Goal: Transaction & Acquisition: Purchase product/service

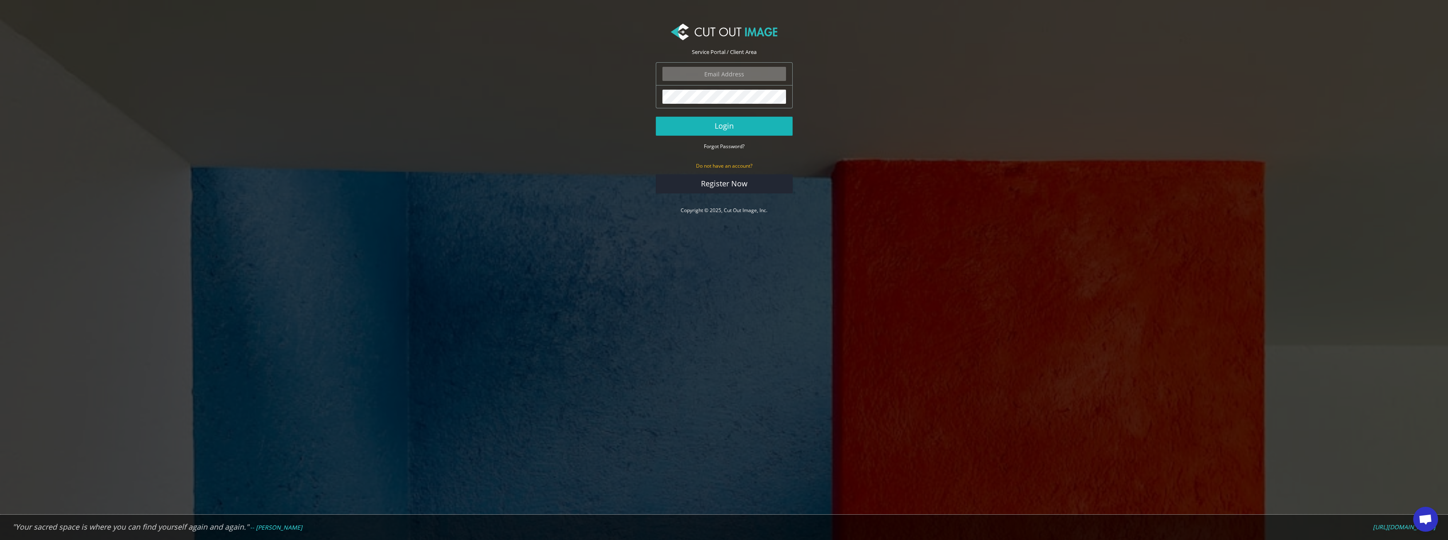
type input "ektor.tsolodimos@gmail.com"
click at [751, 126] on button "Login" at bounding box center [724, 126] width 137 height 19
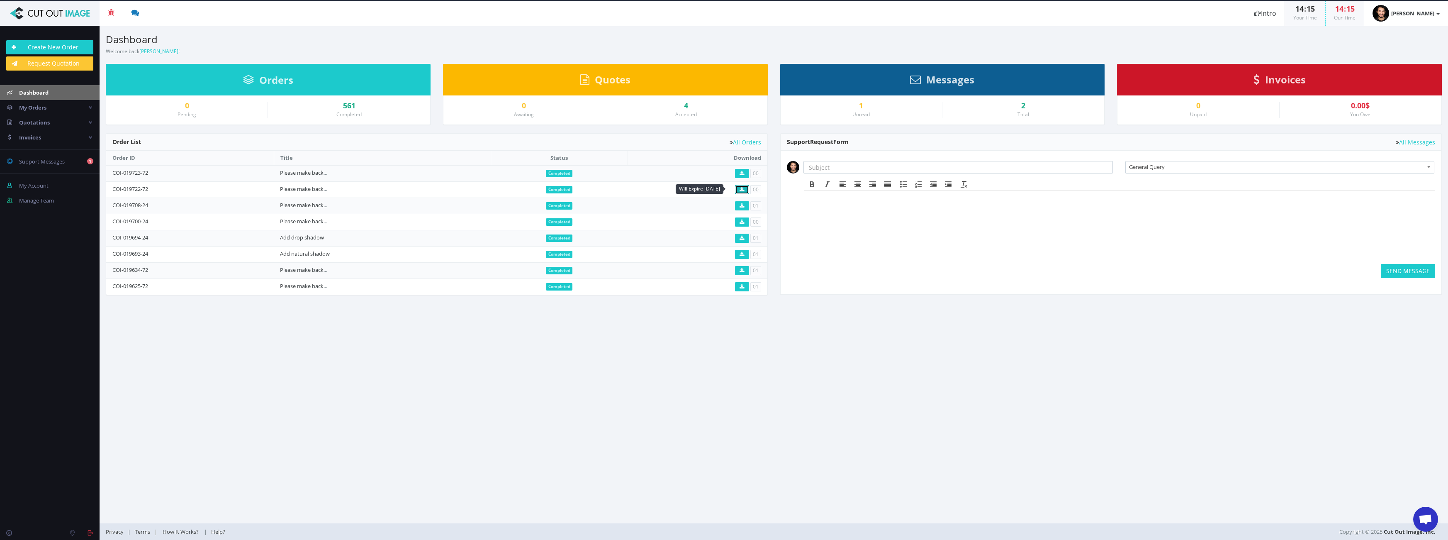
click at [742, 190] on icon at bounding box center [741, 189] width 5 height 5
click at [743, 174] on icon at bounding box center [741, 173] width 5 height 5
click at [58, 44] on link "Create New Order" at bounding box center [49, 47] width 87 height 14
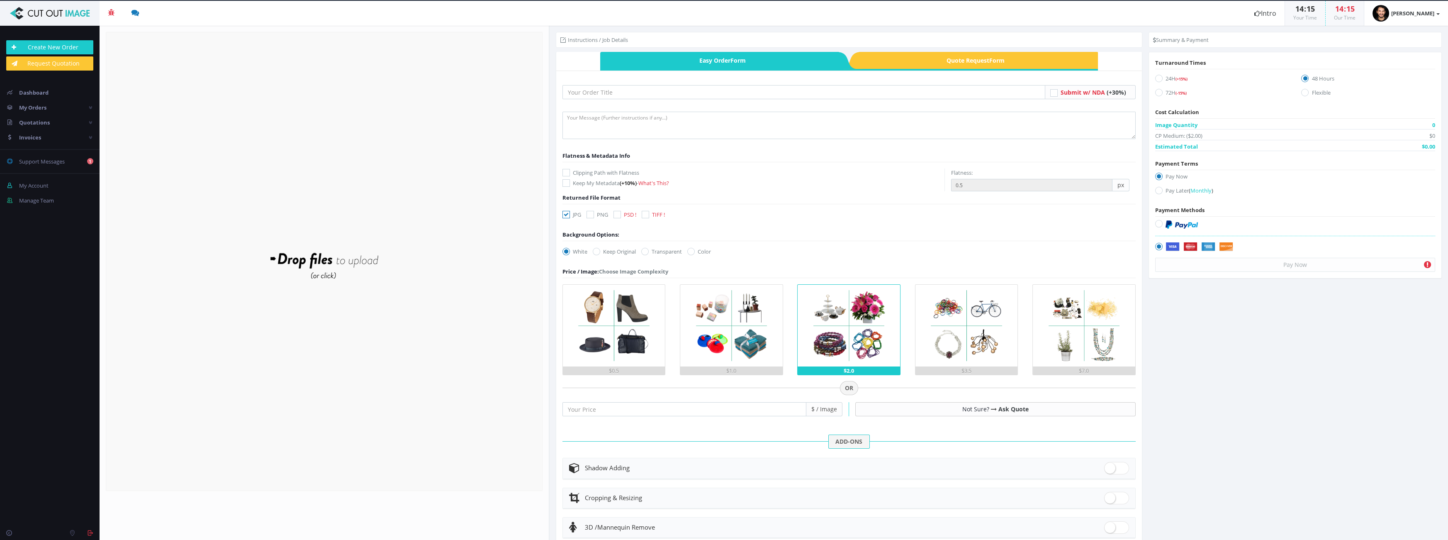
click at [428, 248] on form "Drop files here to upload" at bounding box center [324, 261] width 437 height 459
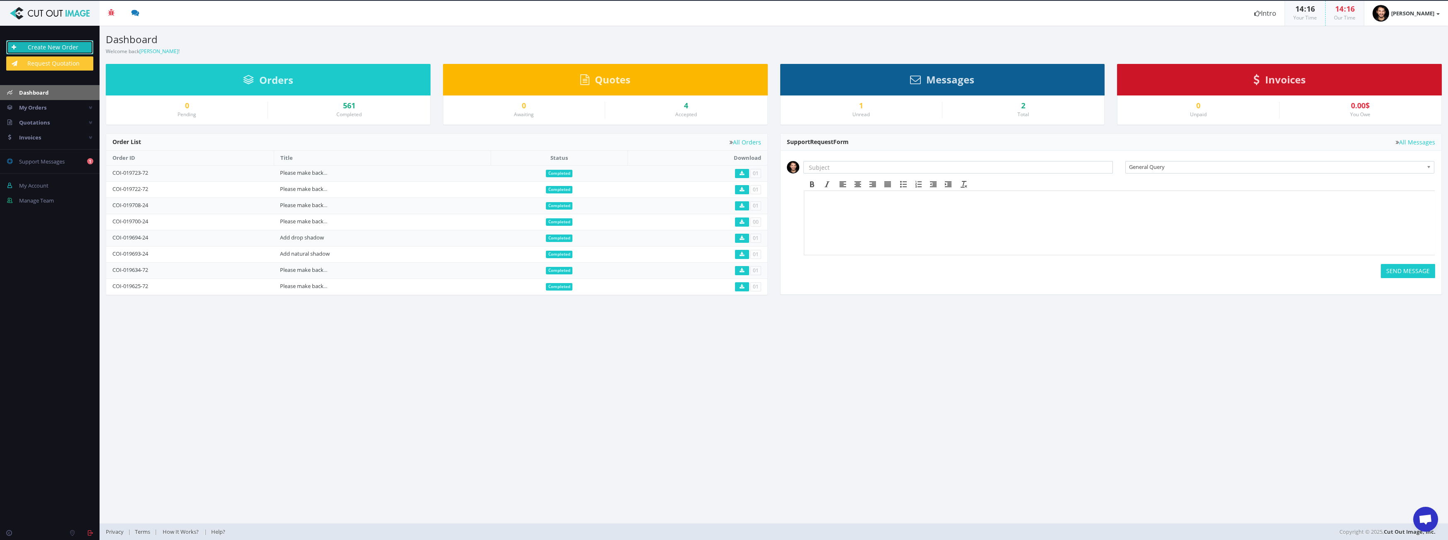
click at [45, 43] on link "Create New Order" at bounding box center [49, 47] width 87 height 14
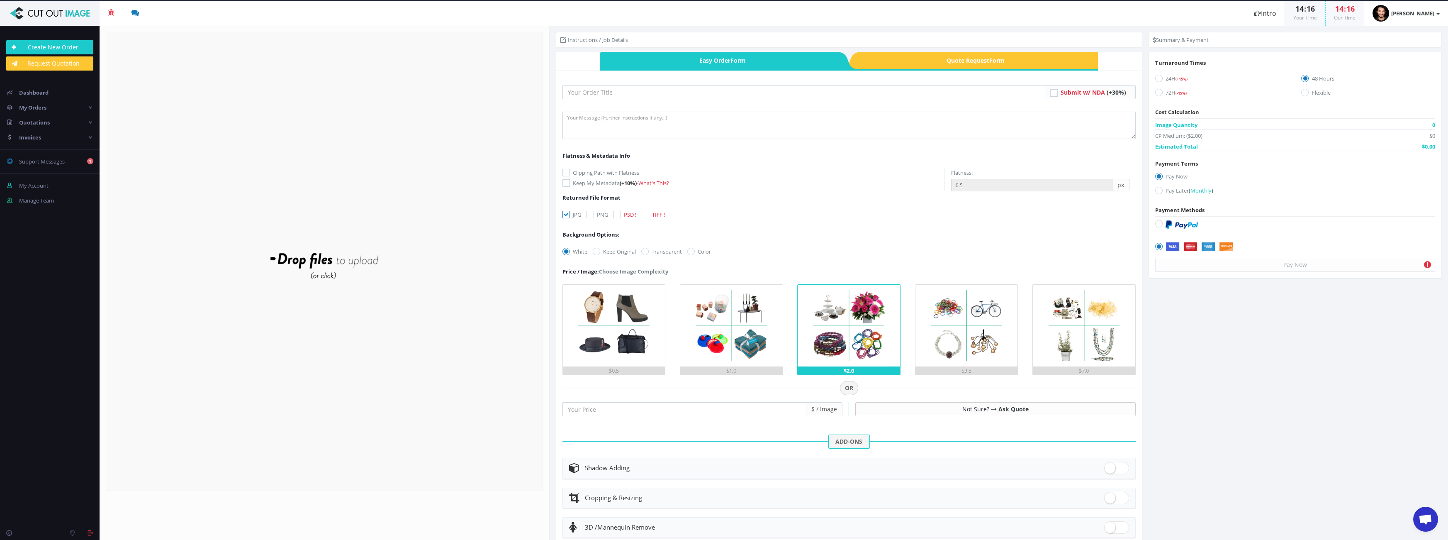
click at [411, 193] on form "Drop files here to upload" at bounding box center [324, 261] width 437 height 459
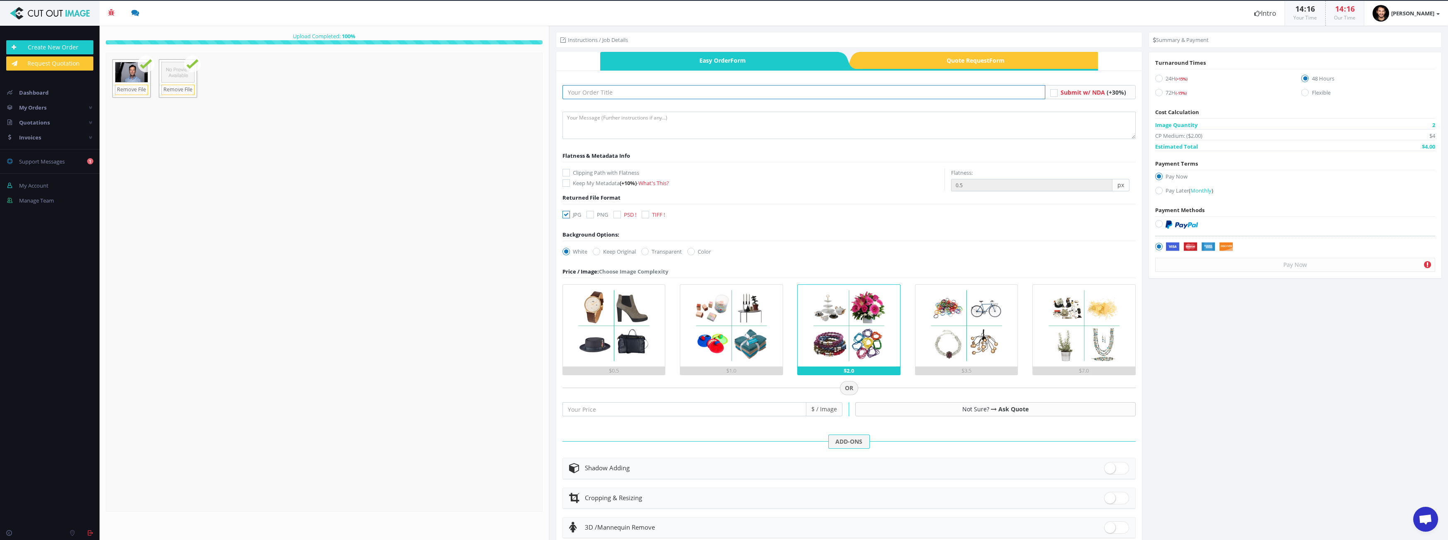
click at [779, 85] on input "text" at bounding box center [803, 92] width 483 height 14
type input "Please make background gray (cut out person)"
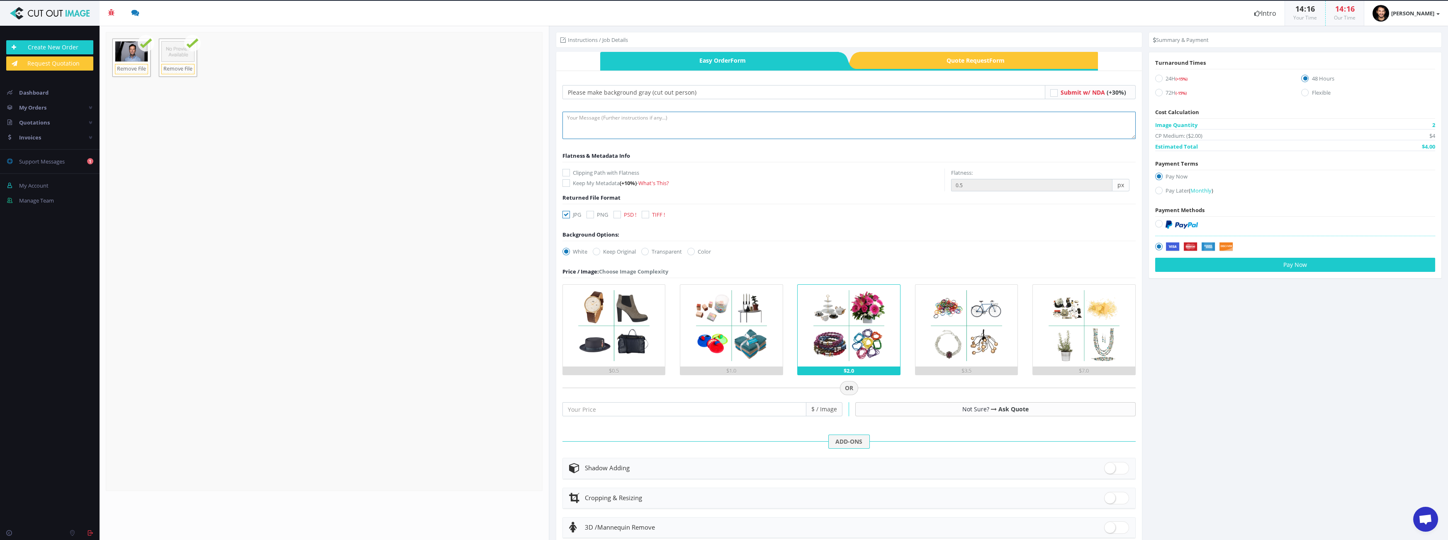
click at [686, 114] on textarea at bounding box center [848, 125] width 573 height 27
paste textarea "Please make background gray (cut out person)"
type textarea "Please make background gray (cut out person)"
click at [627, 167] on div "Clipping Path with Flatness Keep My Metadata (+10%) - What's This?" at bounding box center [753, 177] width 382 height 27
click at [627, 172] on label "Clipping Path with Flatness" at bounding box center [753, 172] width 382 height 8
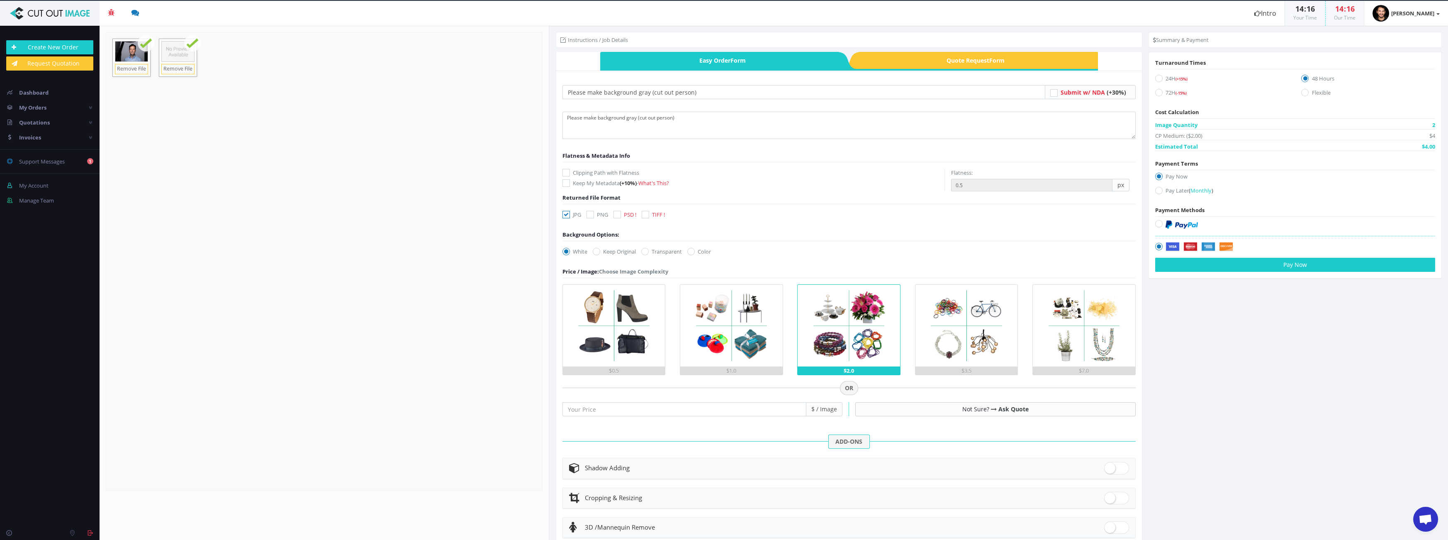
click at [570, 172] on input "Clipping Path with Flatness" at bounding box center [566, 172] width 5 height 5
checkbox input "true"
click at [980, 182] on input "0.5" at bounding box center [1031, 185] width 161 height 12
type input "0.3"
click at [1157, 92] on icon at bounding box center [1158, 92] width 7 height 7
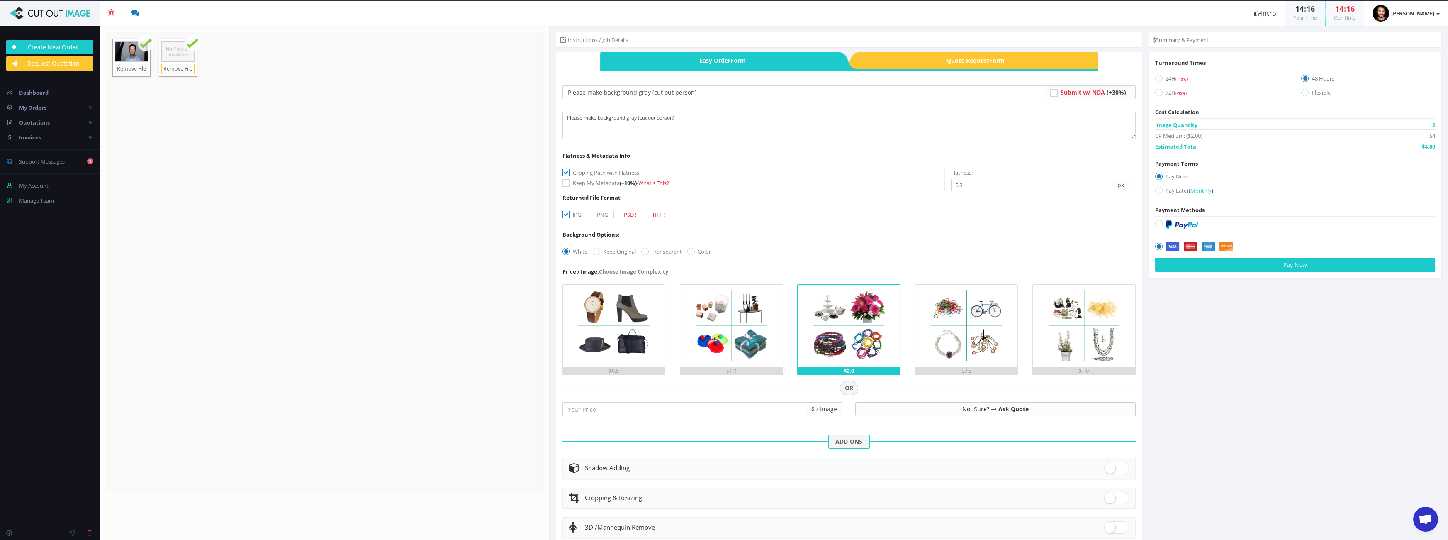
click at [1157, 92] on input "72H (-15%)" at bounding box center [1159, 92] width 5 height 5
radio input "true"
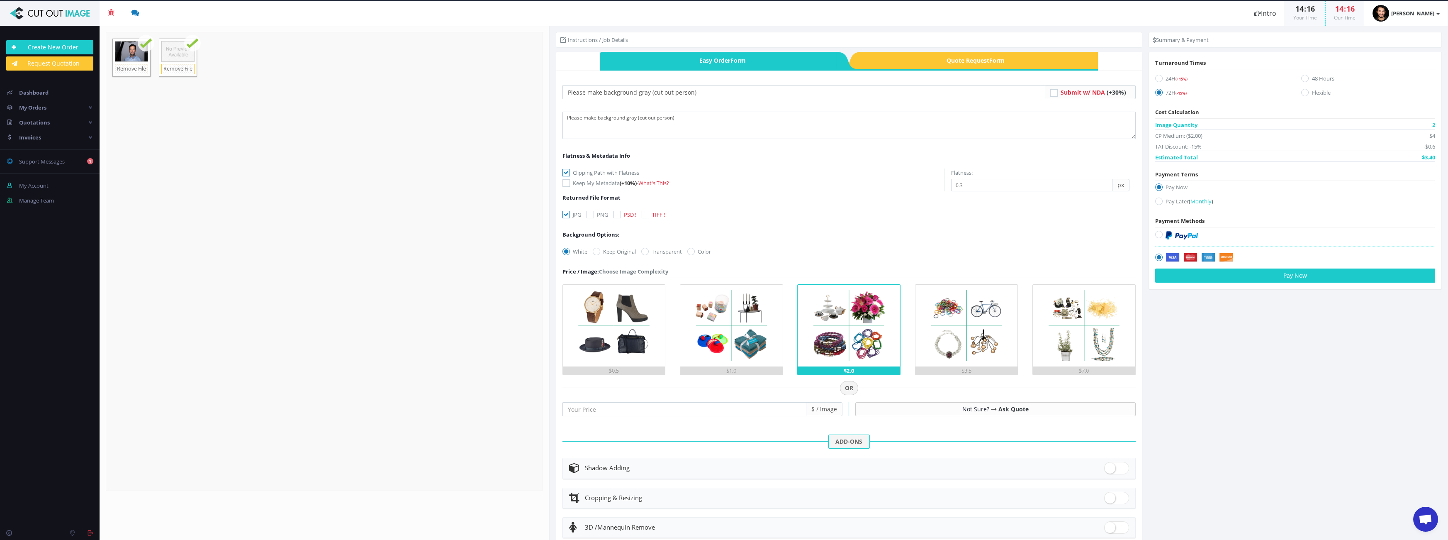
click at [1155, 233] on icon at bounding box center [1158, 234] width 7 height 7
click at [1157, 233] on input "radio" at bounding box center [1159, 234] width 5 height 5
radio input "true"
click at [692, 250] on icon at bounding box center [690, 251] width 7 height 7
click at [692, 250] on input "Color" at bounding box center [691, 251] width 5 height 5
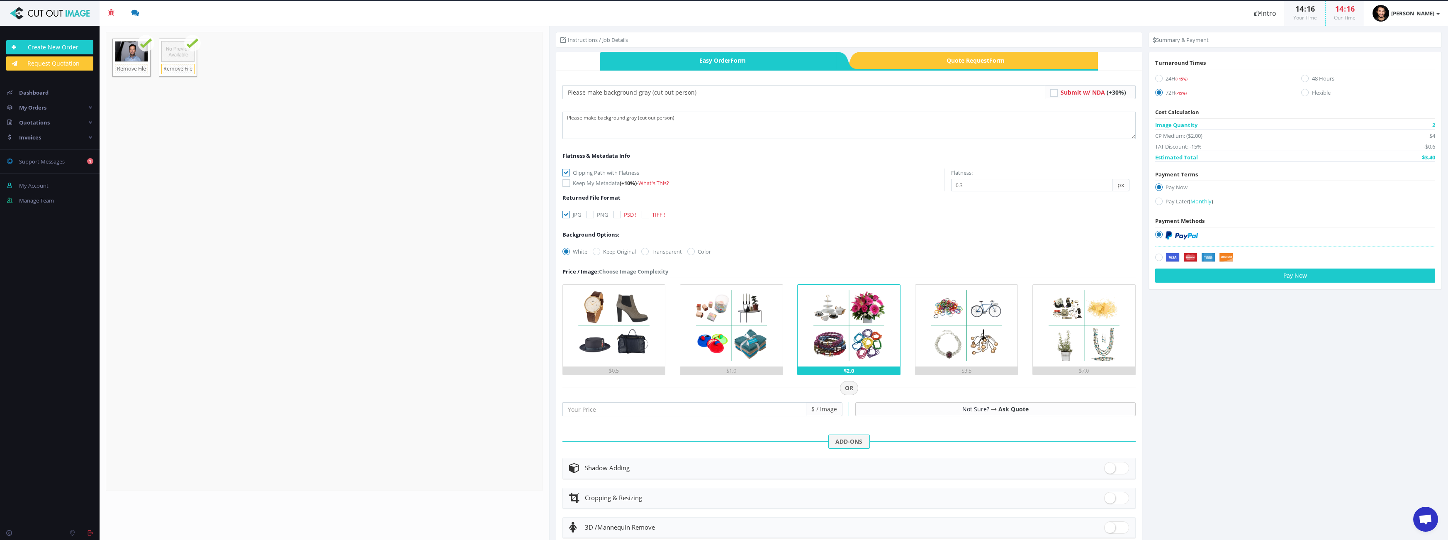
radio input "true"
click at [712, 253] on input "#00aabb" at bounding box center [706, 251] width 30 height 12
paste input "cfd4da"
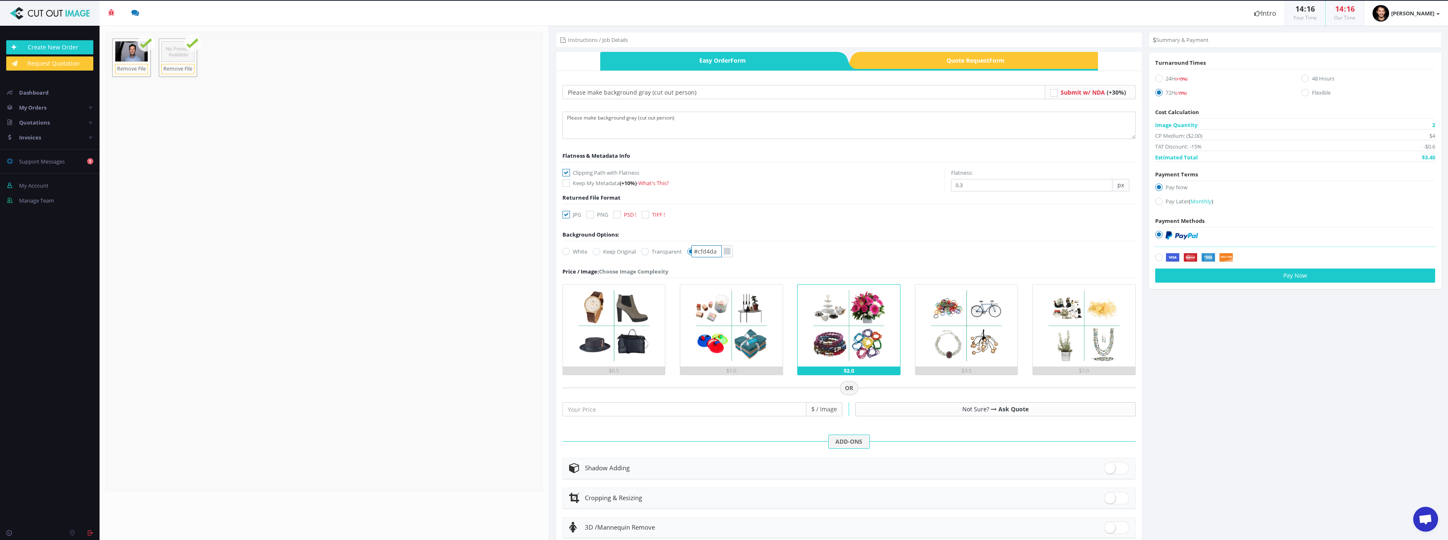
type input "#cfd4da"
click at [769, 260] on form "Please make background gray (cut out person) Submit w/ NDA (+30%) (+10%) px" at bounding box center [848, 355] width 573 height 541
click at [750, 344] on img at bounding box center [731, 325] width 82 height 82
click at [0, 0] on input "$1.0" at bounding box center [0, 0] width 0 height 0
click at [1279, 276] on button "Pay Now" at bounding box center [1295, 275] width 280 height 14
